Goal: Information Seeking & Learning: Learn about a topic

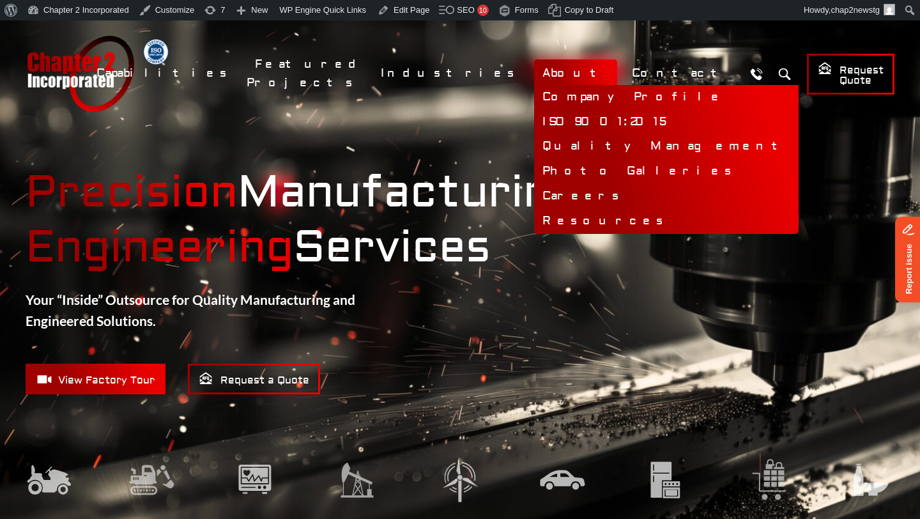
click at [612, 144] on link "Quality Management" at bounding box center [666, 146] width 265 height 25
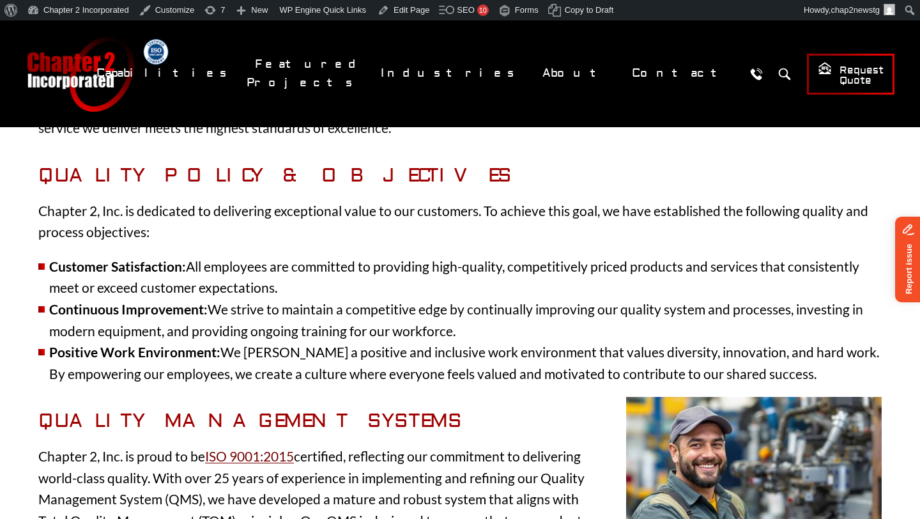
scroll to position [347, 0]
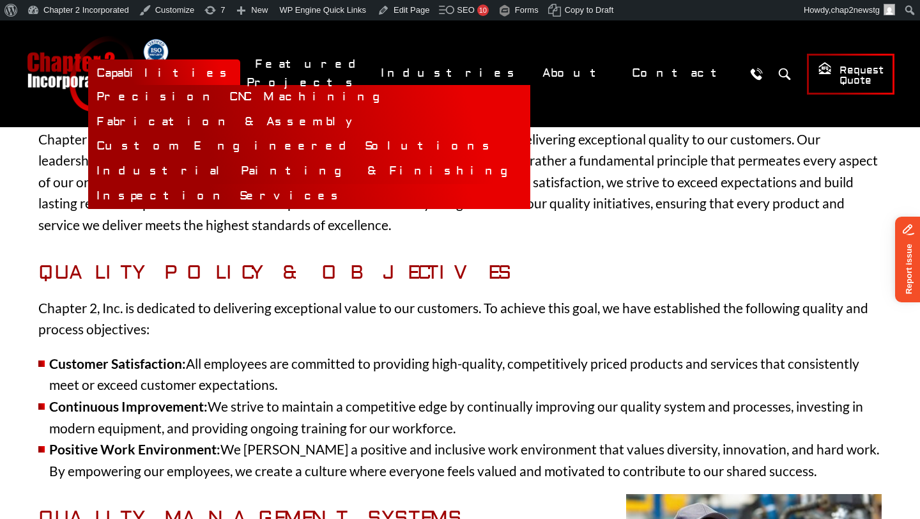
click at [312, 192] on link "Inspection Services" at bounding box center [309, 196] width 442 height 25
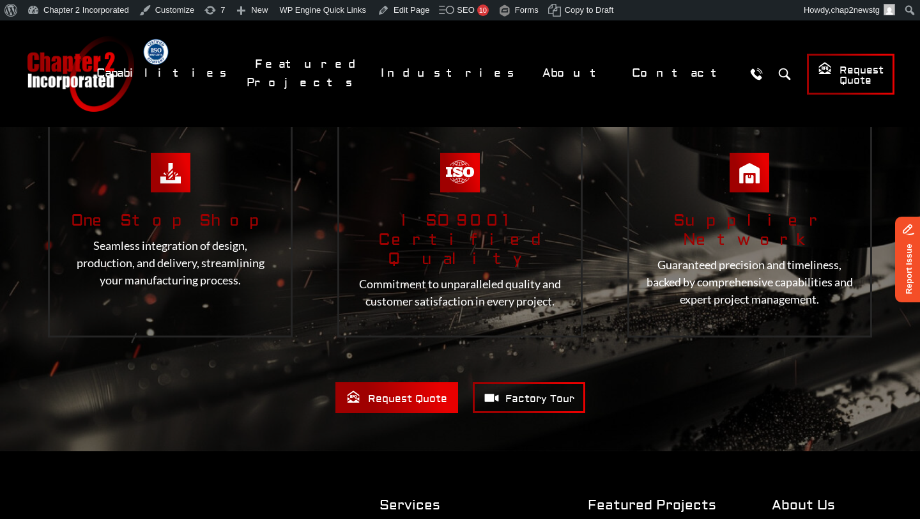
scroll to position [3113, 0]
